Goal: Information Seeking & Learning: Learn about a topic

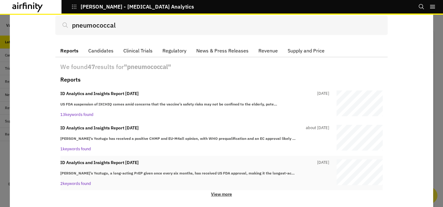
scroll to position [32, 0]
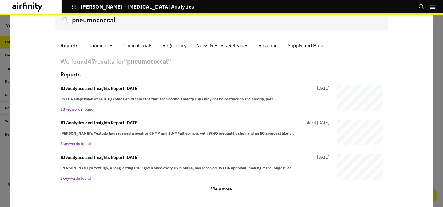
click at [229, 190] on p "View more" at bounding box center [221, 190] width 21 height 6
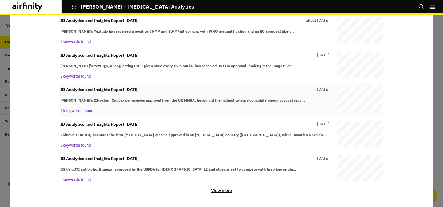
scroll to position [136, 0]
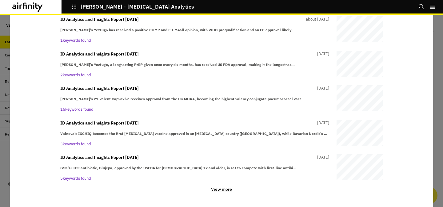
click at [214, 191] on p "View more" at bounding box center [221, 190] width 21 height 6
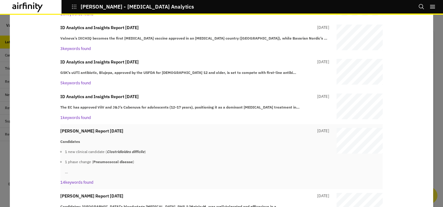
scroll to position [225, 0]
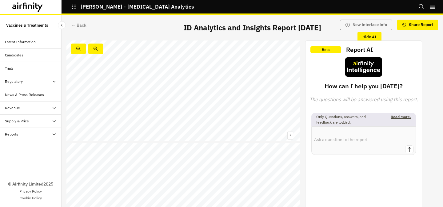
scroll to position [293, 0]
click at [147, 96] on link at bounding box center [123, 96] width 83 height 3
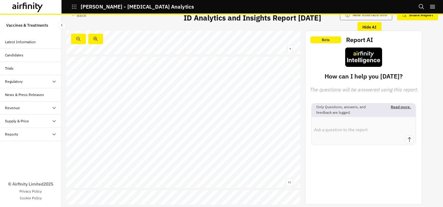
scroll to position [1183, 0]
click at [281, 175] on div "EC approves [PERSON_NAME]’s Capvaxive, a 21 - valent PCV, for adults 18+, expan…" at bounding box center [183, 118] width 234 height 132
click at [282, 177] on link at bounding box center [280, 177] width 5 height 2
drag, startPoint x: 146, startPoint y: 171, endPoint x: 186, endPoint y: 170, distance: 40.3
click at [186, 171] on span "typable serotype prevalence and prevalence of other serotypes that had a preval…" at bounding box center [152, 172] width 108 height 2
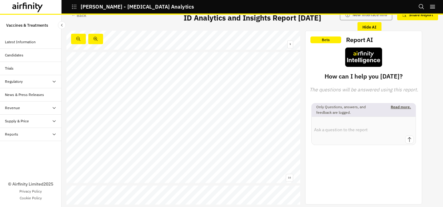
click at [186, 171] on span "typable serotype prevalence and prevalence of other serotypes that had a preval…" at bounding box center [152, 172] width 108 height 2
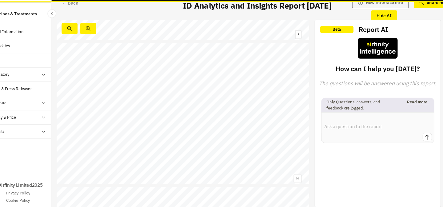
click at [199, 168] on span "serotype prevalence is estimated from serotyped IPD cases and may not accuratel…" at bounding box center [141, 169] width 123 height 2
